Goal: Task Accomplishment & Management: Use online tool/utility

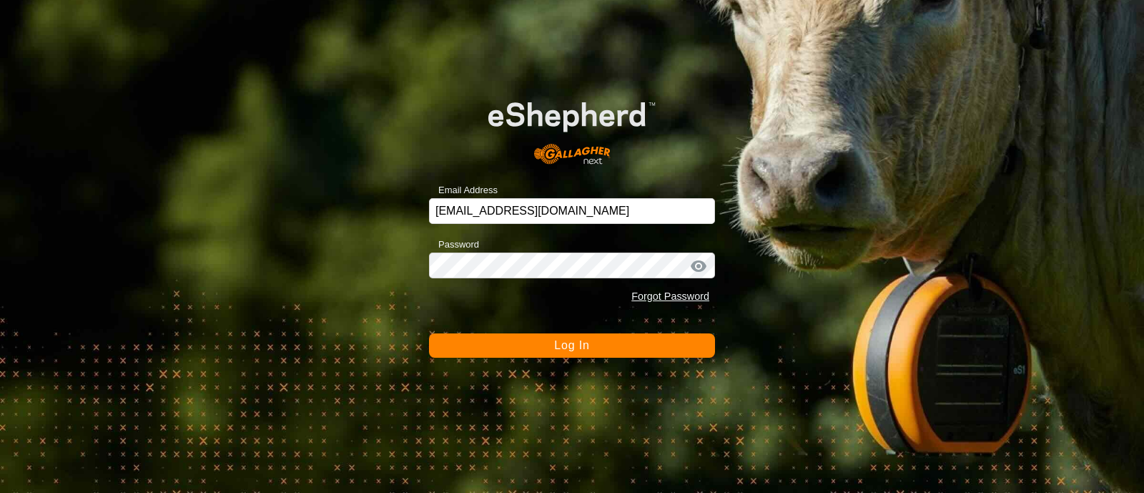
click at [497, 330] on form "Email Address [EMAIL_ADDRESS][DOMAIN_NAME] Password Forgot Password Log In" at bounding box center [572, 217] width 286 height 279
click at [493, 340] on button "Log In" at bounding box center [572, 345] width 286 height 24
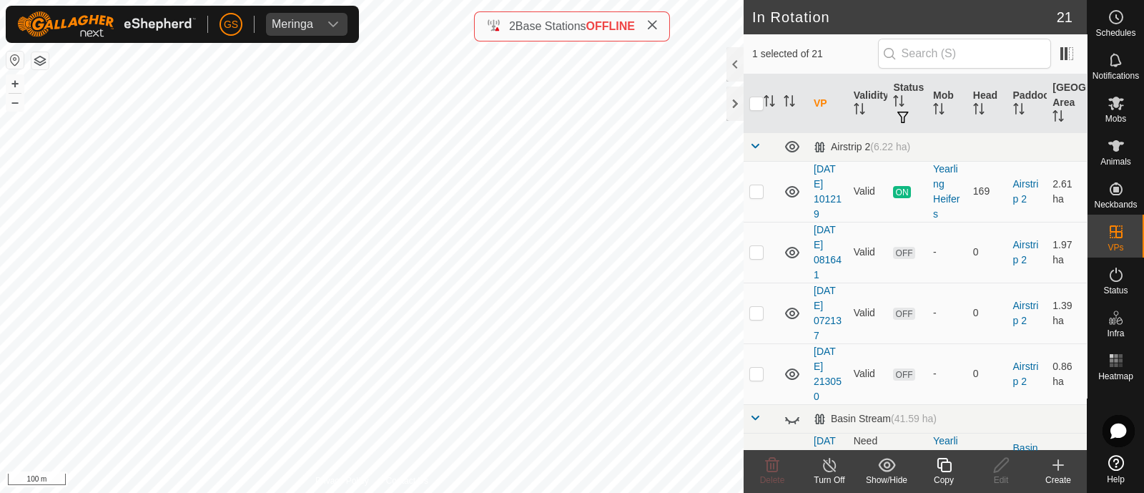
click at [938, 465] on icon at bounding box center [944, 465] width 14 height 14
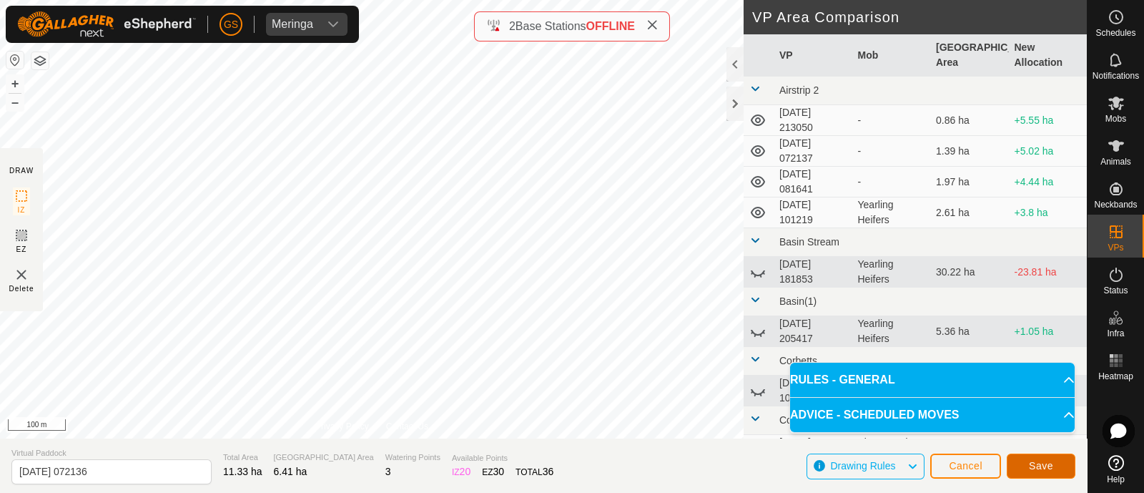
click at [1037, 460] on span "Save" at bounding box center [1041, 465] width 24 height 11
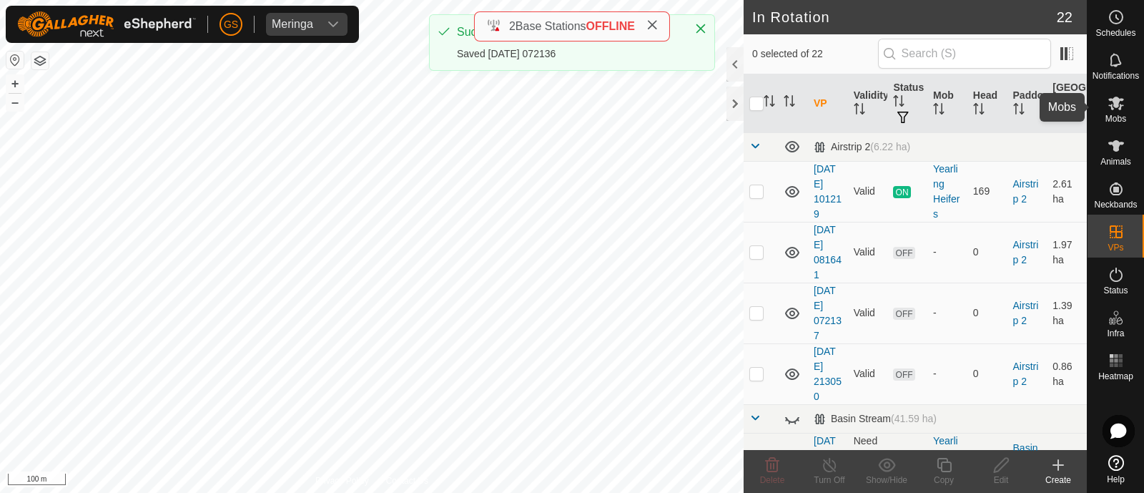
click at [1120, 105] on icon at bounding box center [1117, 104] width 16 height 14
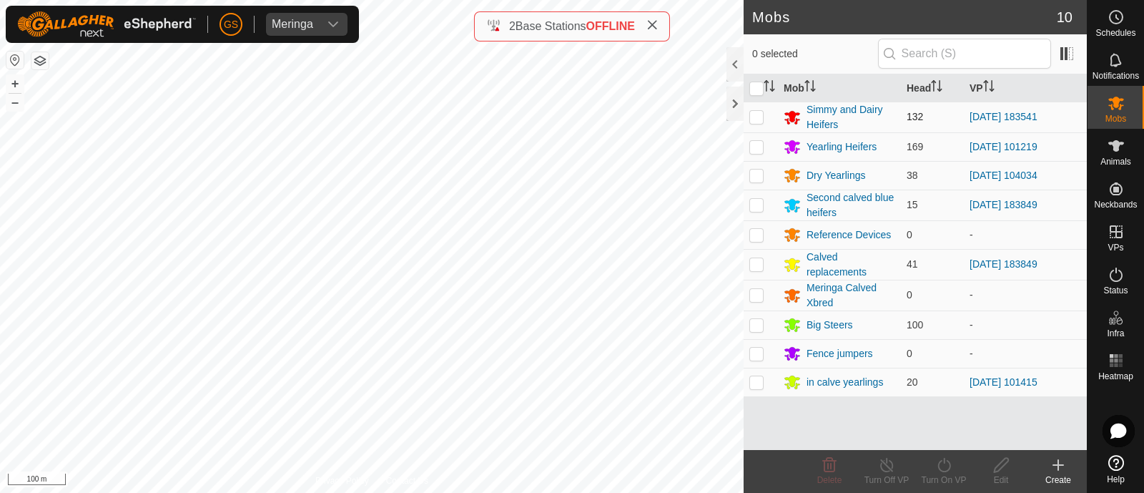
click at [760, 114] on p-checkbox at bounding box center [757, 116] width 14 height 11
checkbox input "true"
click at [944, 463] on icon at bounding box center [944, 465] width 13 height 14
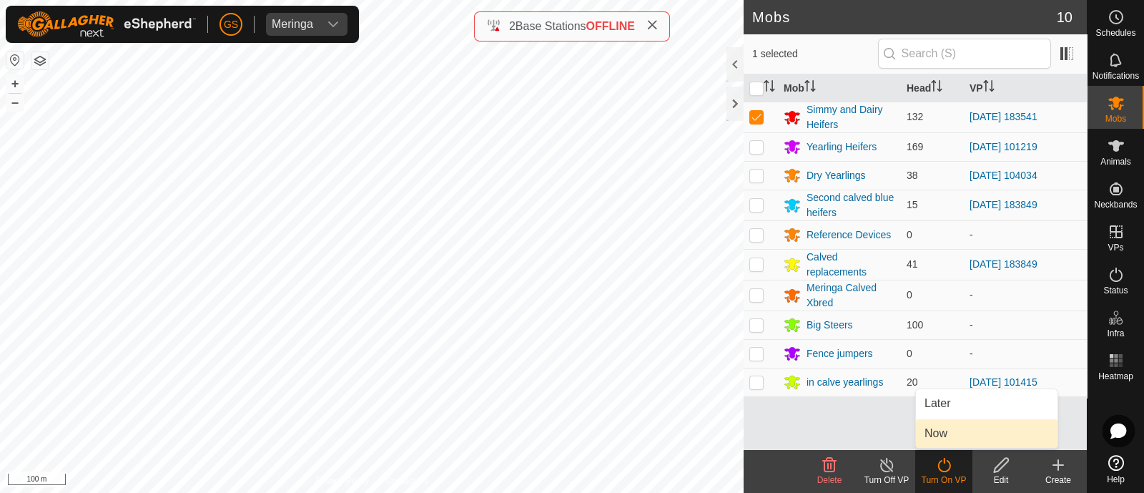
click at [931, 434] on link "Now" at bounding box center [987, 433] width 142 height 29
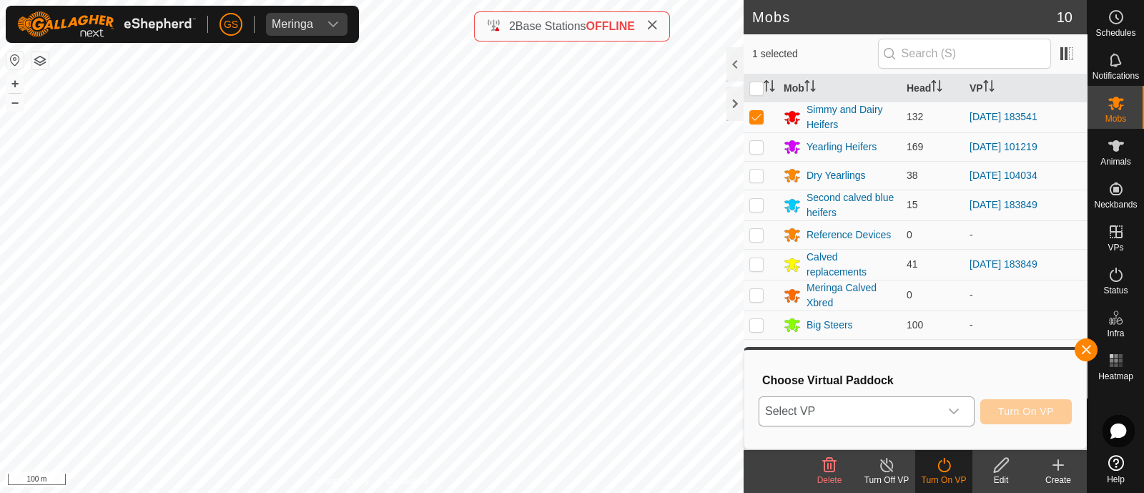
click at [933, 413] on span "Select VP" at bounding box center [850, 411] width 180 height 29
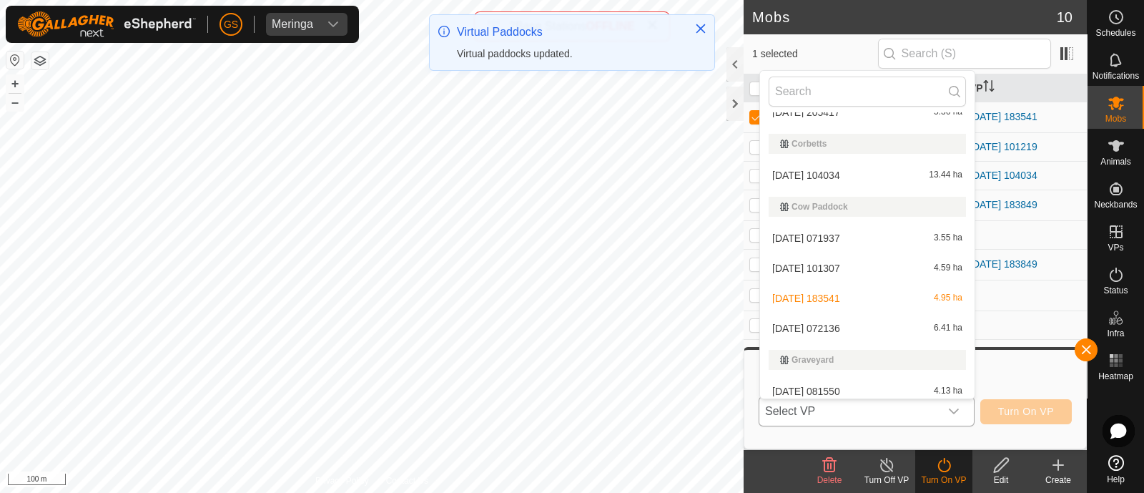
scroll to position [272, 0]
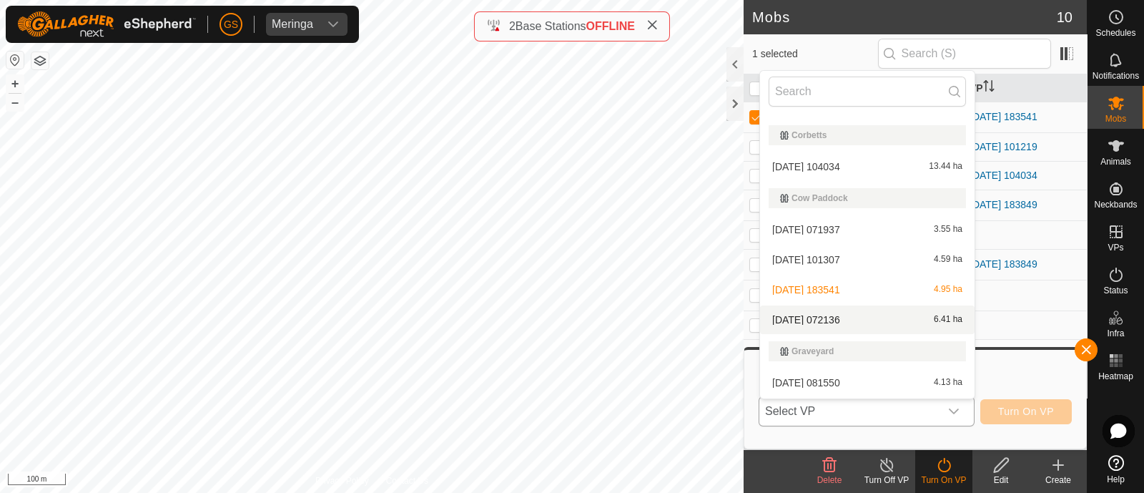
click at [819, 311] on li "[DATE] 072136 6.41 ha" at bounding box center [867, 319] width 215 height 29
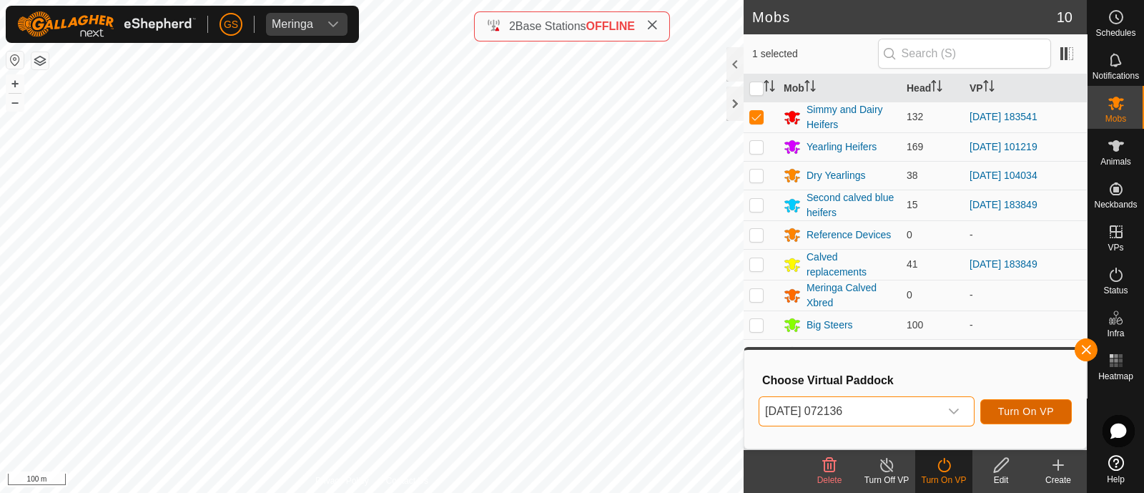
click at [1016, 406] on span "Turn On VP" at bounding box center [1027, 411] width 56 height 11
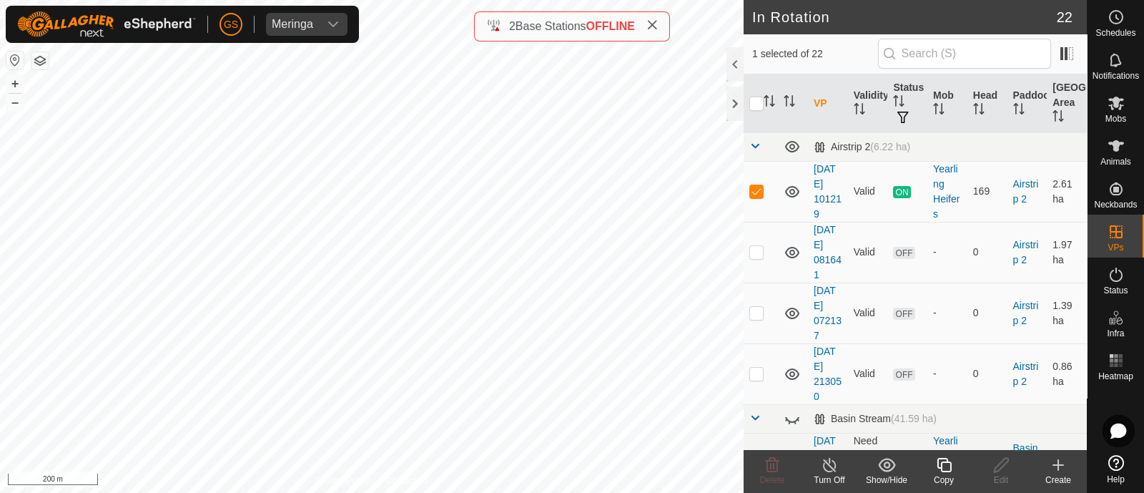
click at [948, 470] on icon at bounding box center [945, 464] width 18 height 17
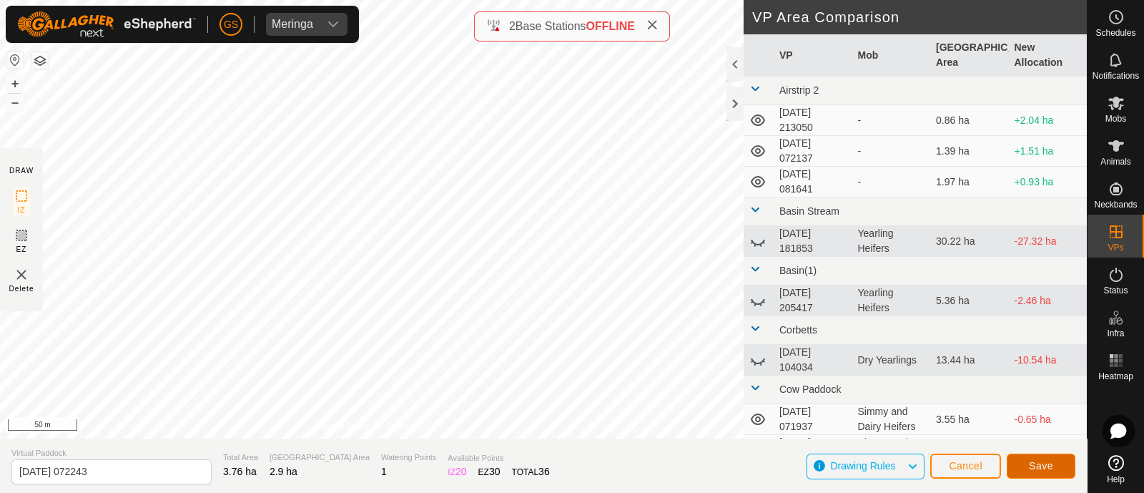
click at [1028, 462] on button "Save" at bounding box center [1041, 466] width 69 height 25
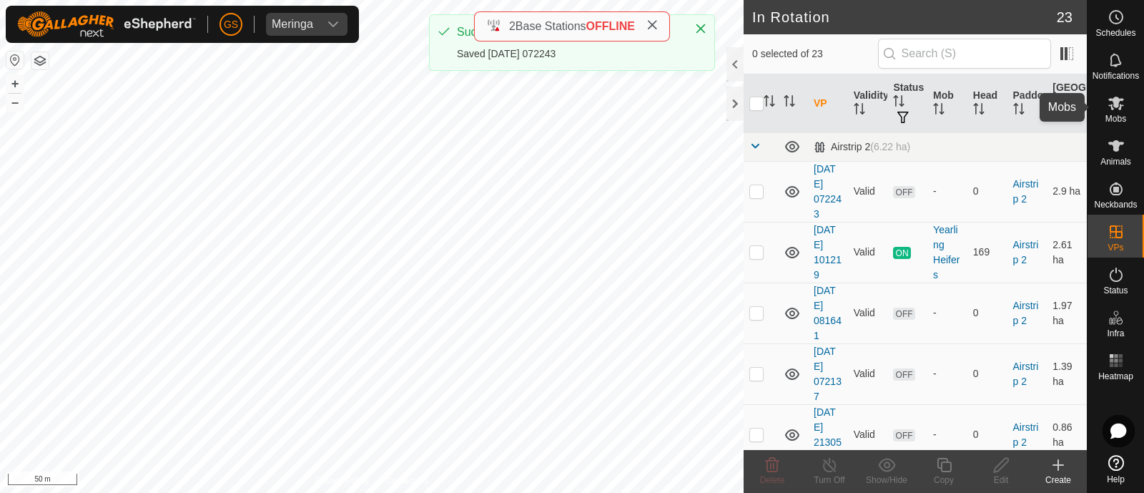
click at [1118, 102] on icon at bounding box center [1117, 104] width 16 height 14
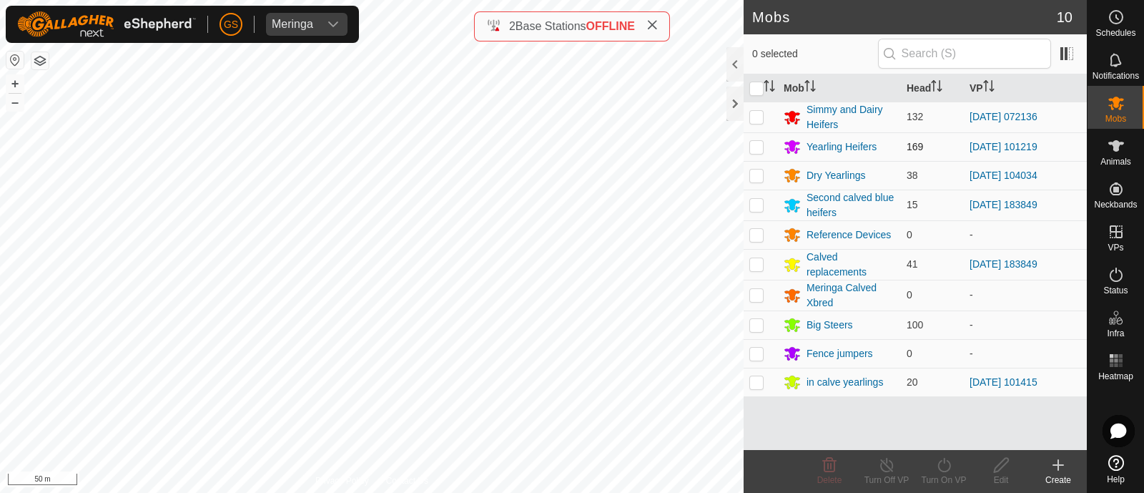
click at [758, 148] on p-checkbox at bounding box center [757, 146] width 14 height 11
checkbox input "true"
click at [939, 467] on icon at bounding box center [945, 464] width 18 height 17
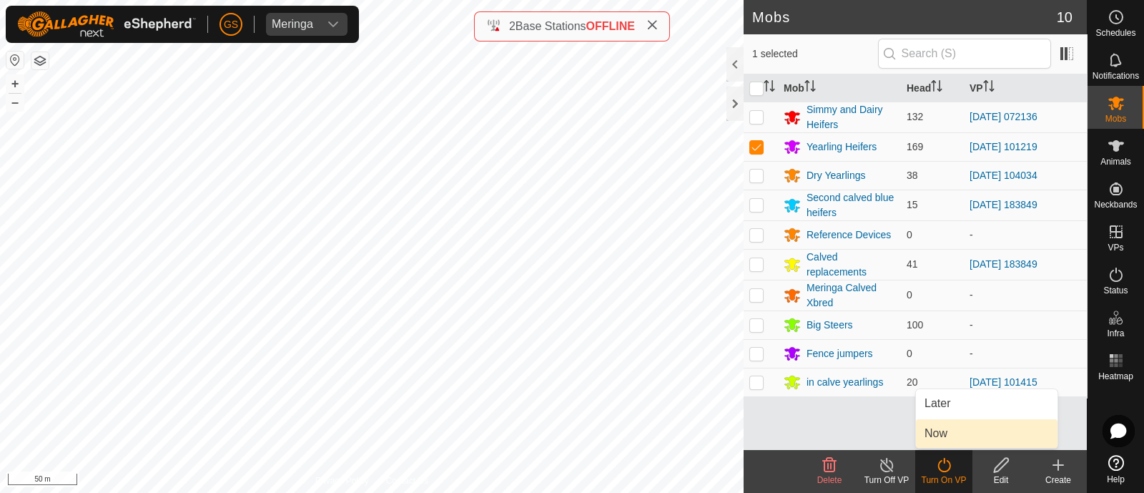
click at [930, 434] on link "Now" at bounding box center [987, 433] width 142 height 29
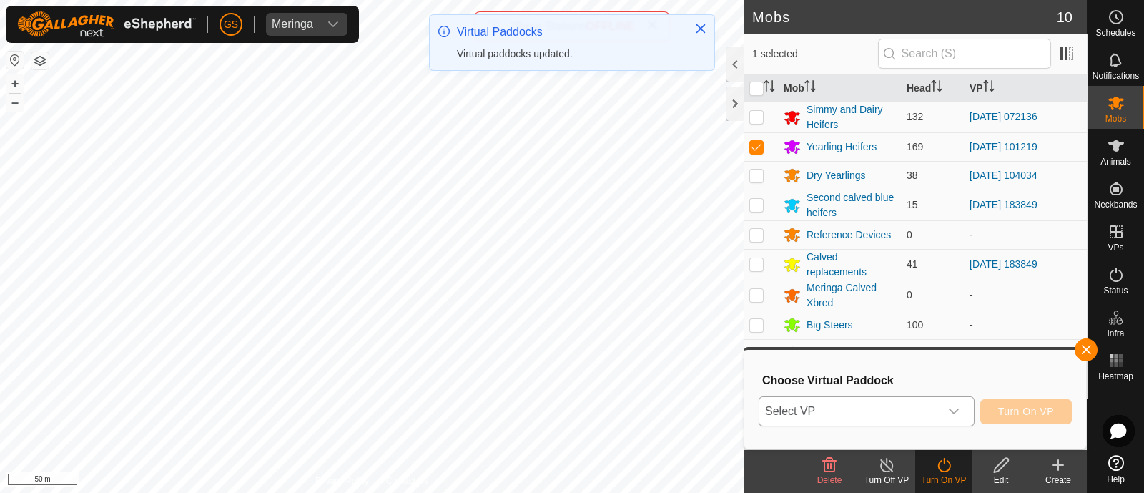
click at [916, 403] on span "Select VP" at bounding box center [850, 411] width 180 height 29
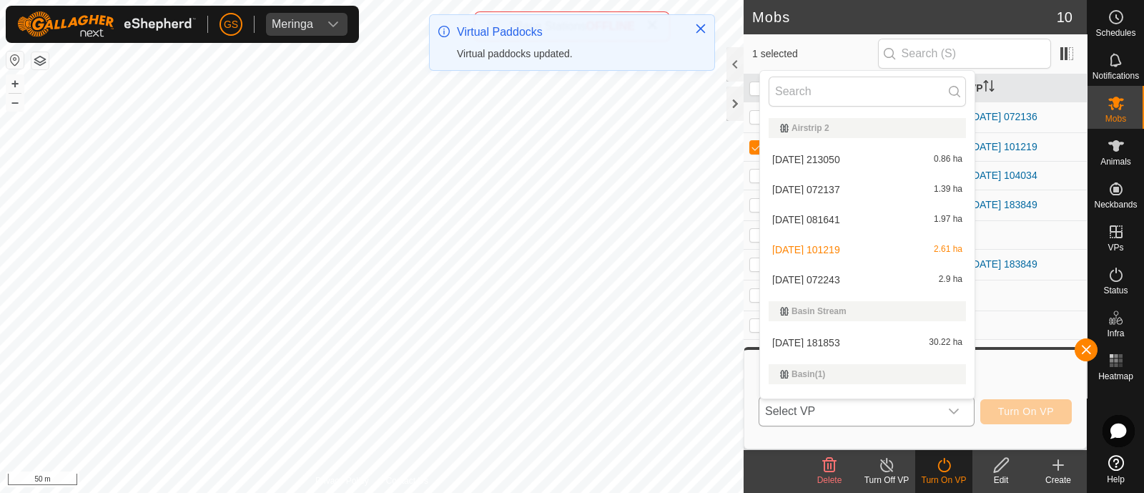
scroll to position [21, 0]
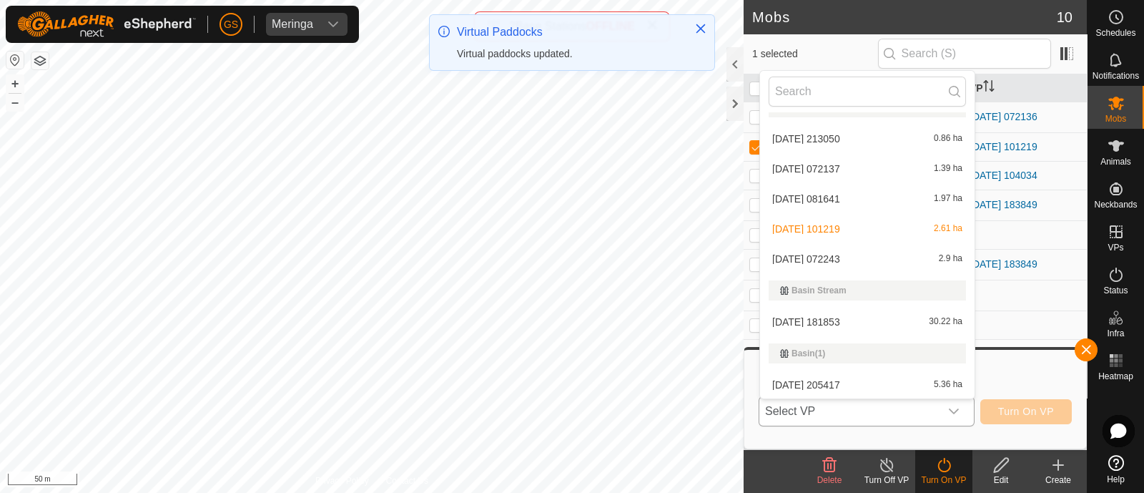
click at [858, 264] on li "[DATE] 072243 2.9 ha" at bounding box center [867, 259] width 215 height 29
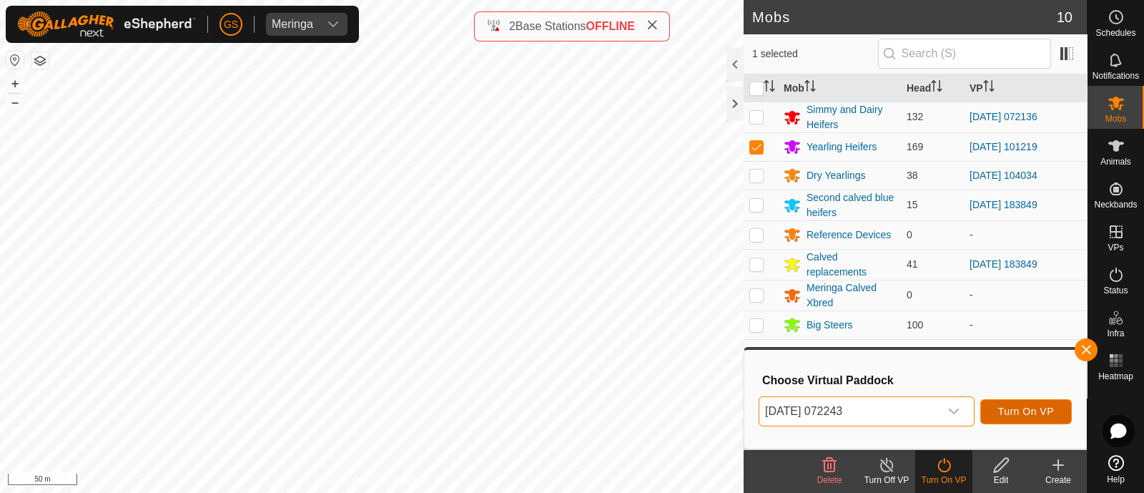
click at [1028, 409] on span "Turn On VP" at bounding box center [1027, 411] width 56 height 11
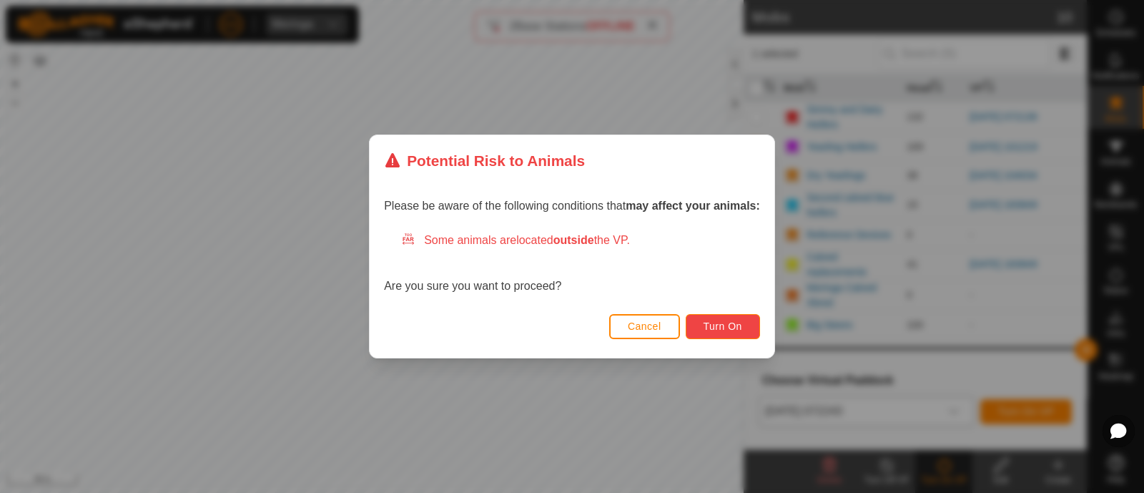
click at [739, 328] on span "Turn On" at bounding box center [723, 325] width 39 height 11
